Goal: Transaction & Acquisition: Purchase product/service

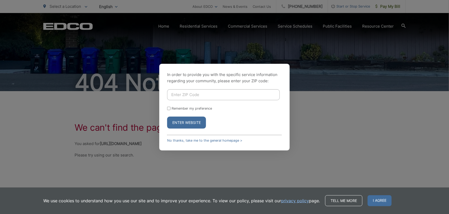
click at [202, 96] on input "Enter ZIP Code" at bounding box center [223, 94] width 113 height 11
type input "92064"
click at [171, 110] on div "Remember my preference" at bounding box center [224, 109] width 115 height 4
click at [169, 107] on input "Remember my preference" at bounding box center [168, 108] width 3 height 3
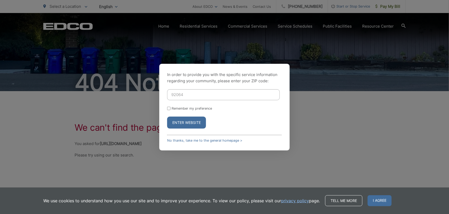
checkbox input "true"
click at [191, 121] on button "Enter Website" at bounding box center [186, 123] width 39 height 12
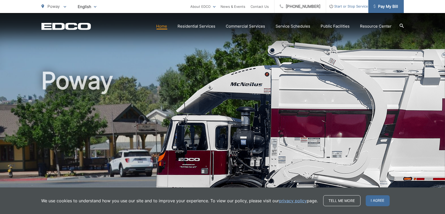
click at [392, 7] on span "Pay My Bill" at bounding box center [386, 6] width 25 height 6
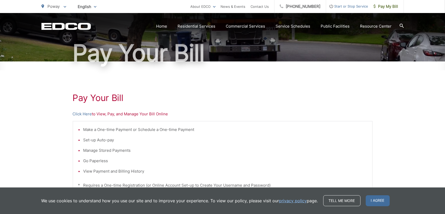
scroll to position [52, 0]
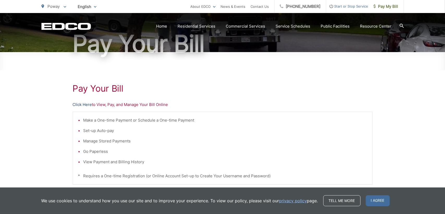
click at [81, 106] on link "Click Here" at bounding box center [82, 105] width 19 height 6
